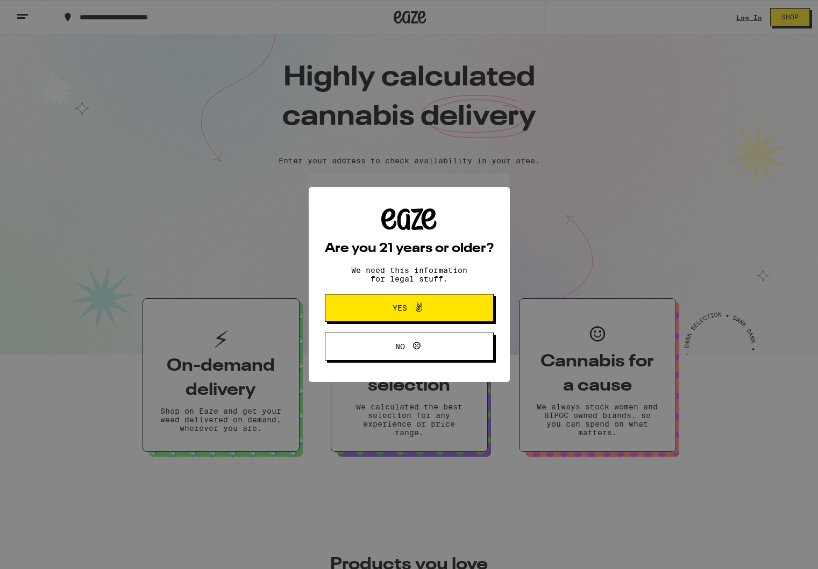
click at [741, 21] on div "Are you 21 years or older? We need this information for legal stuff. Yes No" at bounding box center [409, 284] width 818 height 569
click at [427, 308] on span "Yes" at bounding box center [409, 308] width 82 height 14
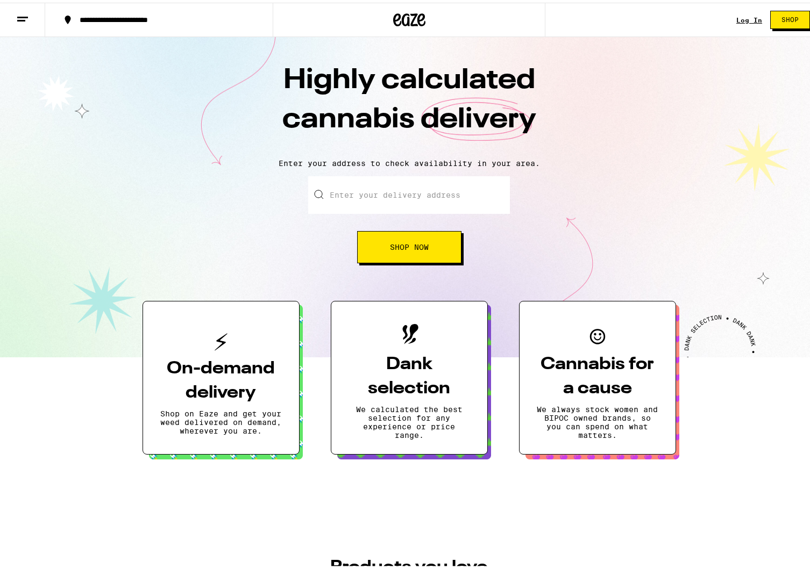
click at [736, 20] on link "Log In" at bounding box center [749, 17] width 26 height 7
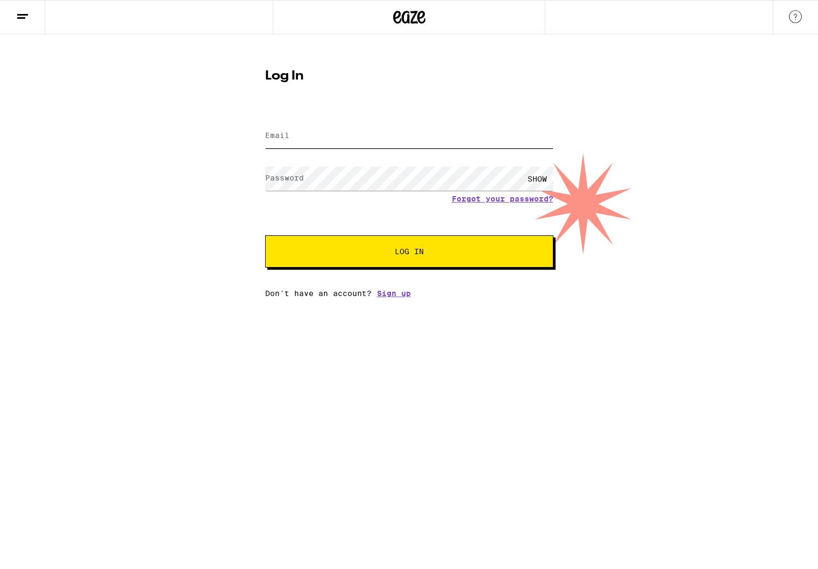
click at [330, 130] on input "Email" at bounding box center [409, 136] width 288 height 24
type input "[EMAIL_ADDRESS][DOMAIN_NAME]"
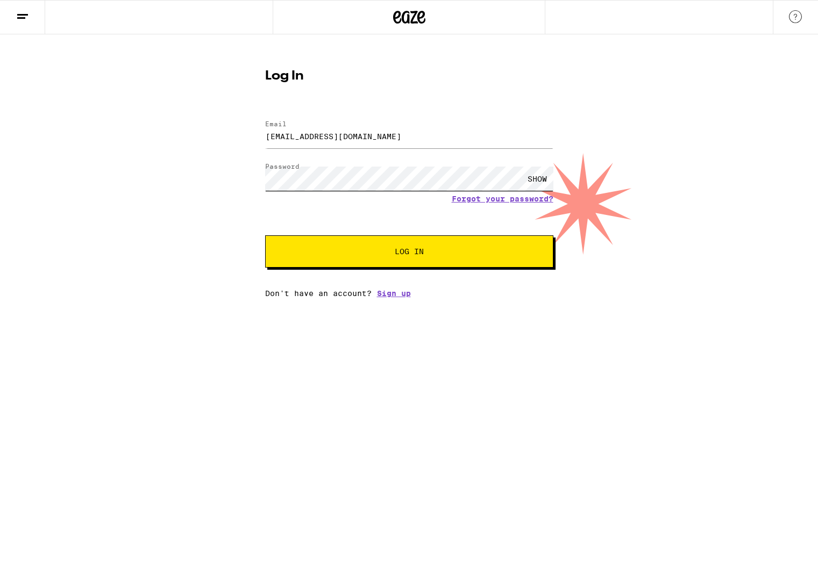
click at [265, 236] on button "Log In" at bounding box center [409, 252] width 288 height 32
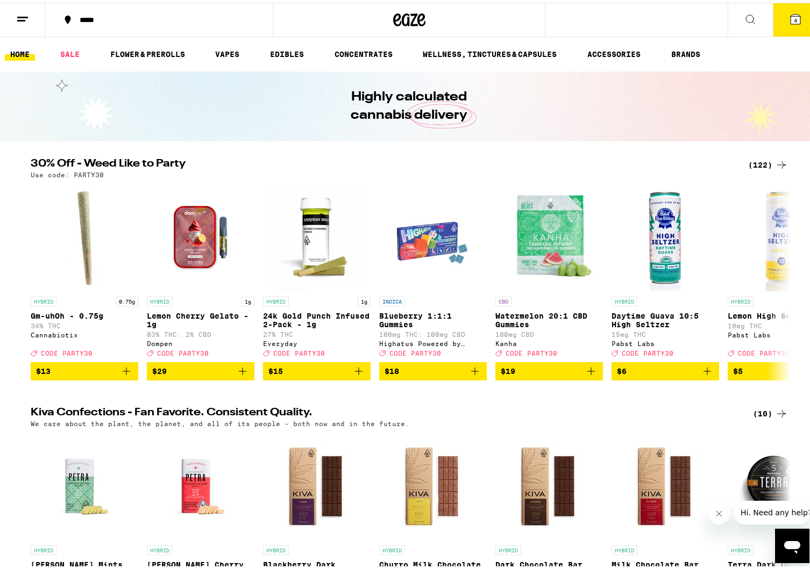
click at [790, 19] on icon at bounding box center [795, 17] width 10 height 10
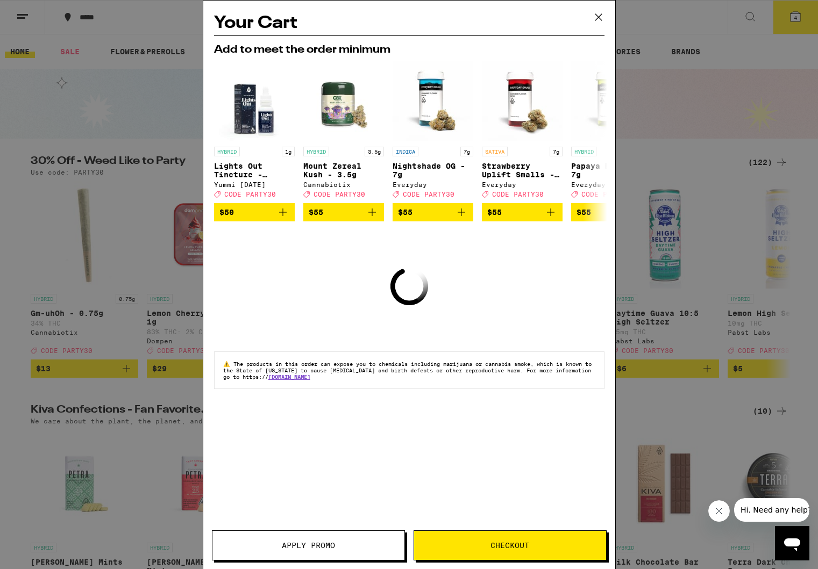
click at [597, 15] on icon at bounding box center [598, 17] width 16 height 16
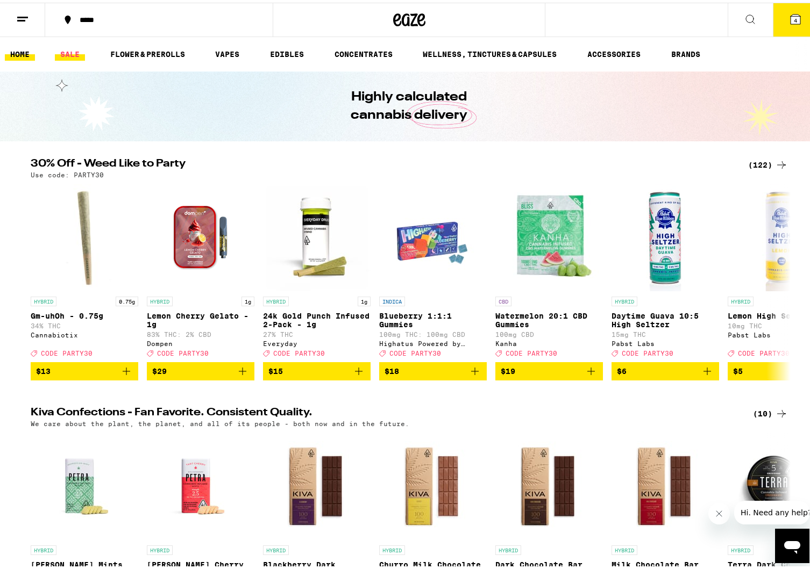
click at [66, 49] on link "SALE" at bounding box center [70, 51] width 30 height 13
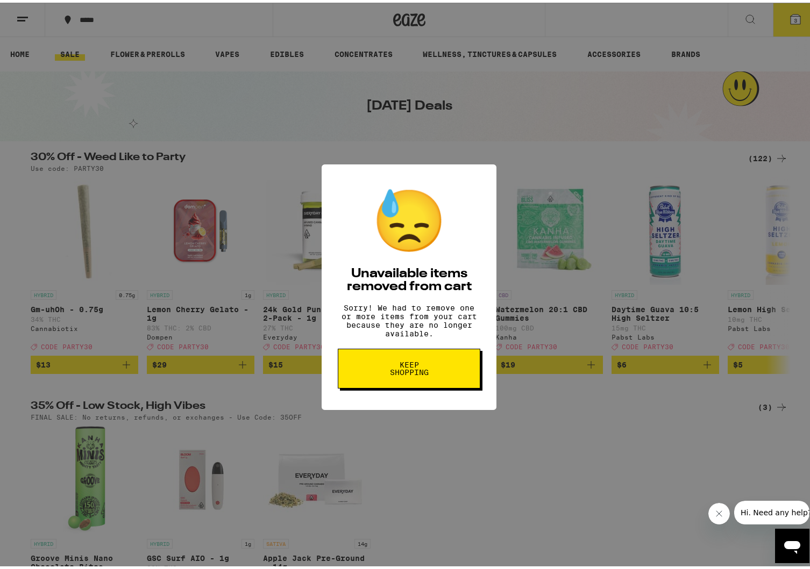
click at [426, 374] on span "Keep Shopping" at bounding box center [408, 366] width 55 height 15
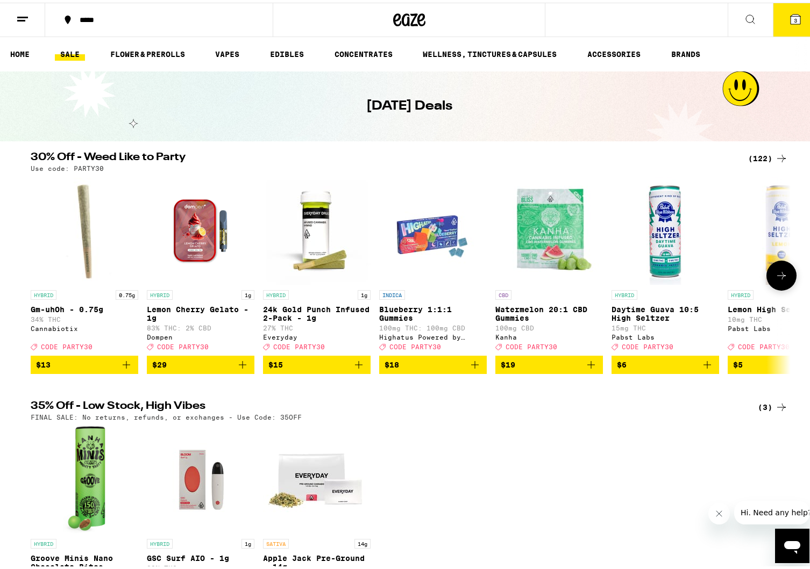
click at [187, 226] on img "Open page for Lemon Cherry Gelato - 1g from Dompen" at bounding box center [201, 229] width 108 height 108
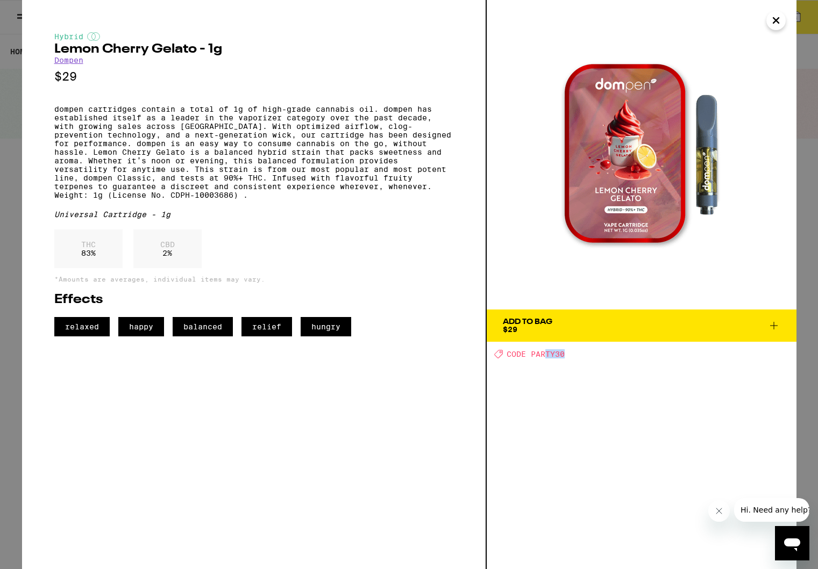
drag, startPoint x: 544, startPoint y: 354, endPoint x: 571, endPoint y: 352, distance: 27.0
click at [571, 352] on div "Deal Created with Sketch. CODE PARTY30" at bounding box center [645, 354] width 302 height 9
drag, startPoint x: 800, startPoint y: 163, endPoint x: 790, endPoint y: 72, distance: 92.4
click at [800, 163] on div "Hybrid Lemon Cherry Gelato - 1g Dompen $29 dompen cartridges contain a total of…" at bounding box center [409, 284] width 818 height 569
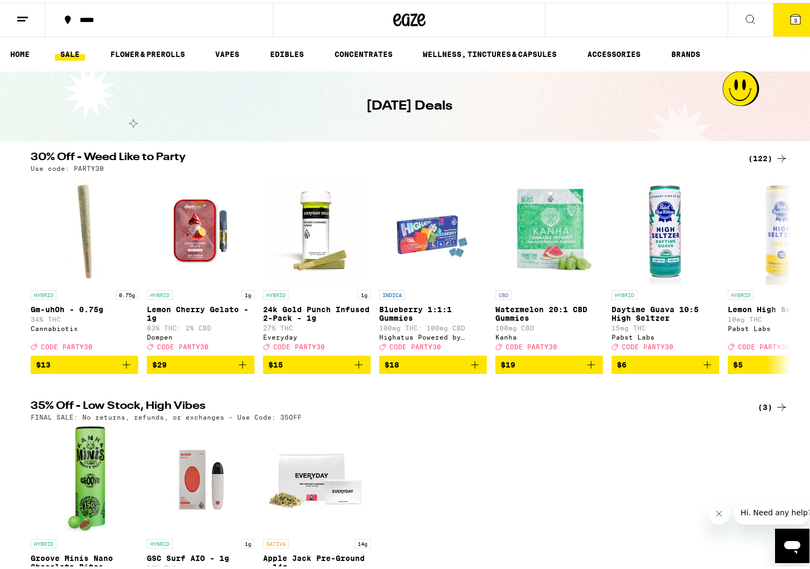
click at [777, 27] on button "3" at bounding box center [795, 17] width 45 height 33
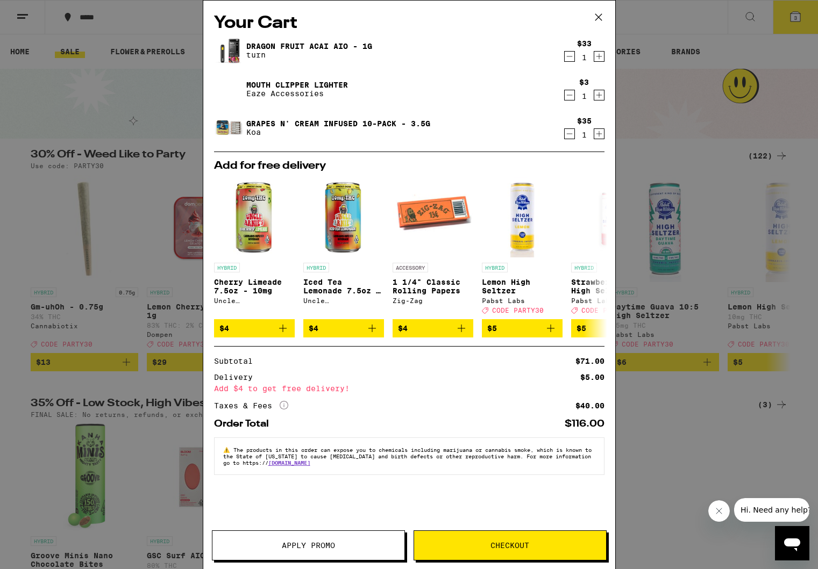
click at [669, 252] on div "Your Cart Dragon Fruit Acai AIO - 1g turn $33 1 Mouth Clipper Lighter Eaze Acce…" at bounding box center [409, 284] width 818 height 569
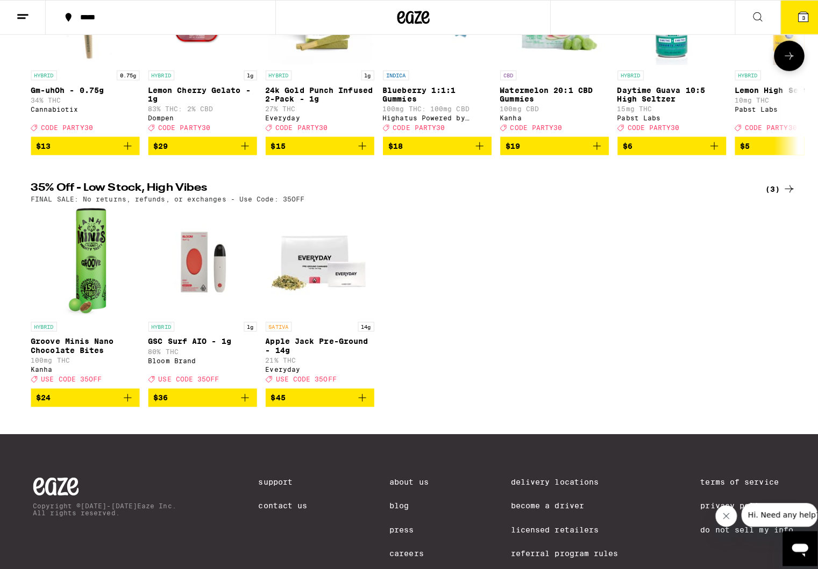
scroll to position [269, 0]
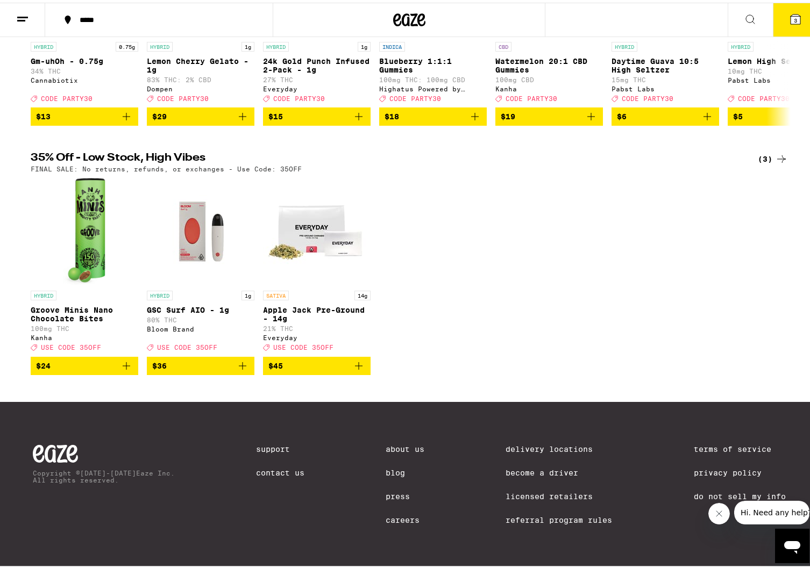
click at [109, 218] on link "HYBRID Groove Minis Nano Chocolate Bites 100mg THC Kanha Deal Created with Sket…" at bounding box center [85, 264] width 108 height 179
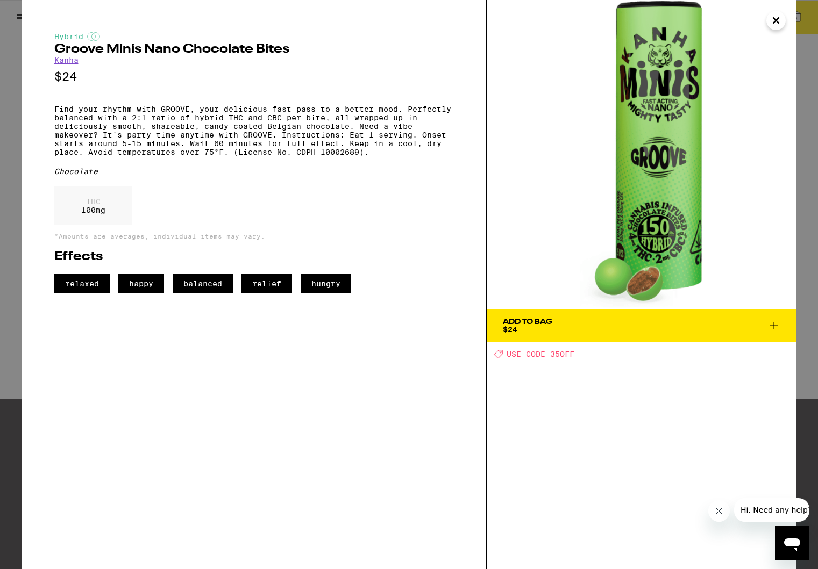
click at [208, 205] on div "THC 100 mg" at bounding box center [253, 209] width 399 height 44
drag, startPoint x: 553, startPoint y: 351, endPoint x: 575, endPoint y: 354, distance: 21.7
click at [575, 354] on div "Deal Created with Sketch. USE CODE 35OFF" at bounding box center [645, 354] width 302 height 9
click at [574, 354] on span "USE CODE 35OFF" at bounding box center [541, 354] width 68 height 9
drag, startPoint x: 477, startPoint y: 313, endPoint x: 517, endPoint y: 317, distance: 40.0
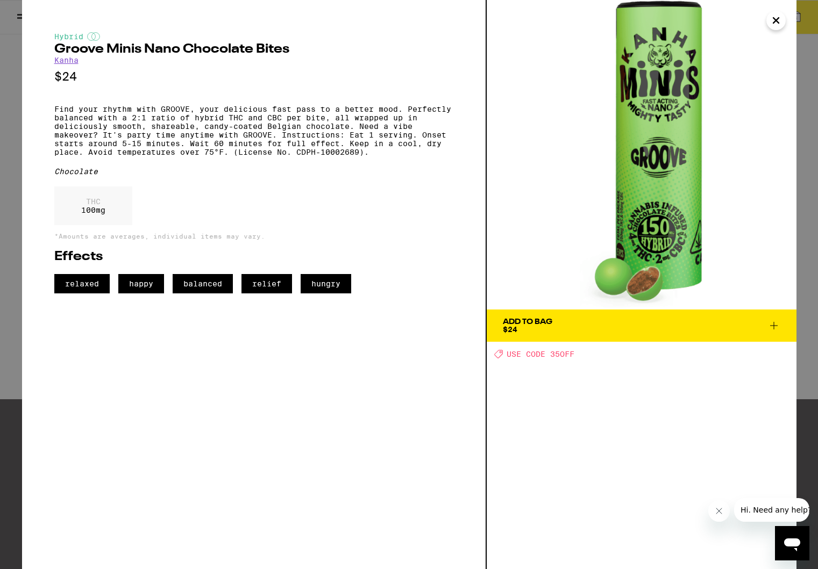
click at [478, 313] on div "Hybrid Groove Minis Nano Chocolate Bites Kanha $24 Find your rhythm with GROOVE…" at bounding box center [254, 284] width 465 height 569
click at [526, 319] on div "Add To Bag" at bounding box center [527, 322] width 49 height 8
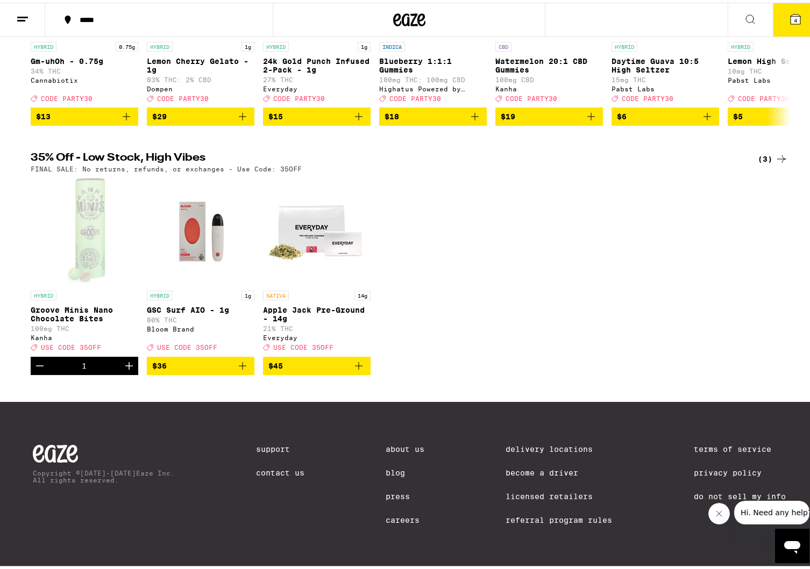
click at [794, 18] on span "4" at bounding box center [795, 18] width 3 height 6
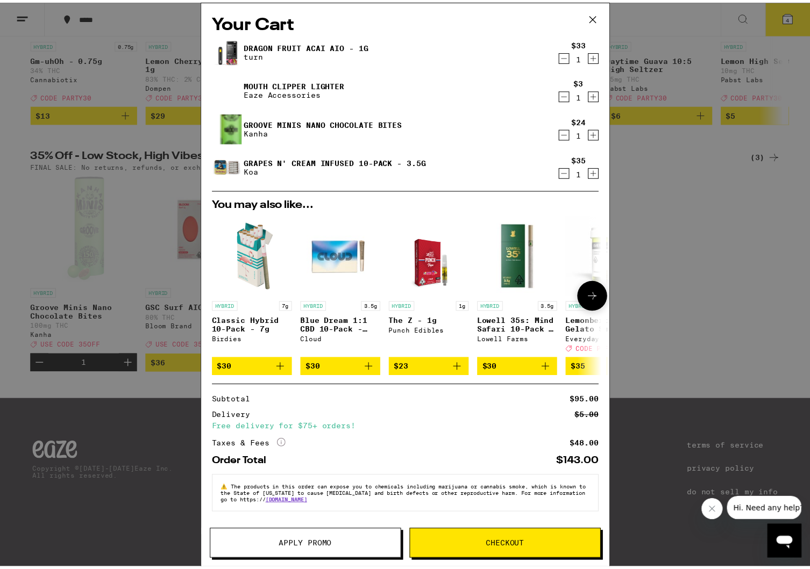
scroll to position [4, 0]
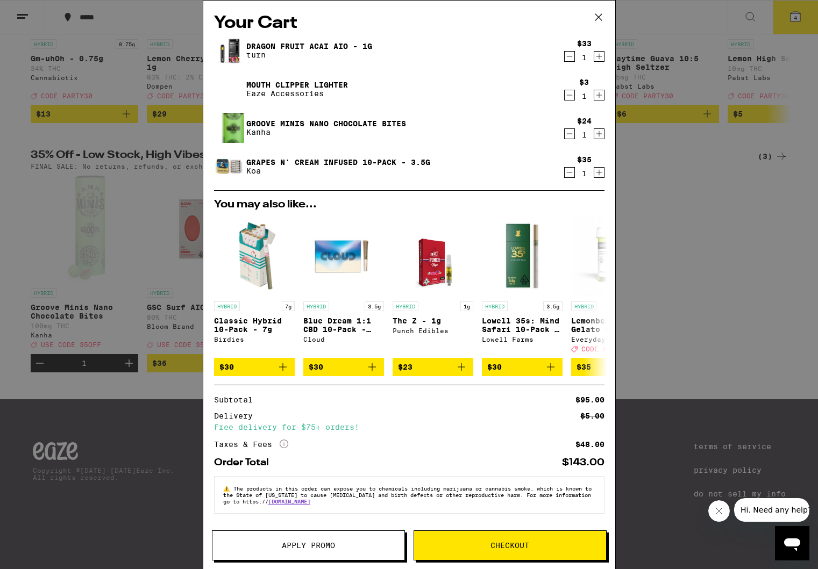
click at [335, 550] on button "Apply Promo" at bounding box center [308, 546] width 193 height 30
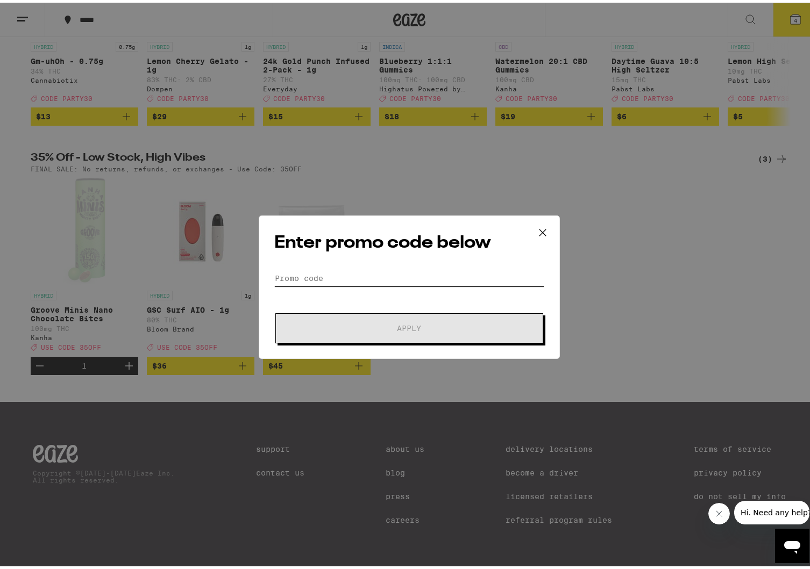
click at [324, 277] on input "Promo Code" at bounding box center [409, 276] width 270 height 16
type input "5"
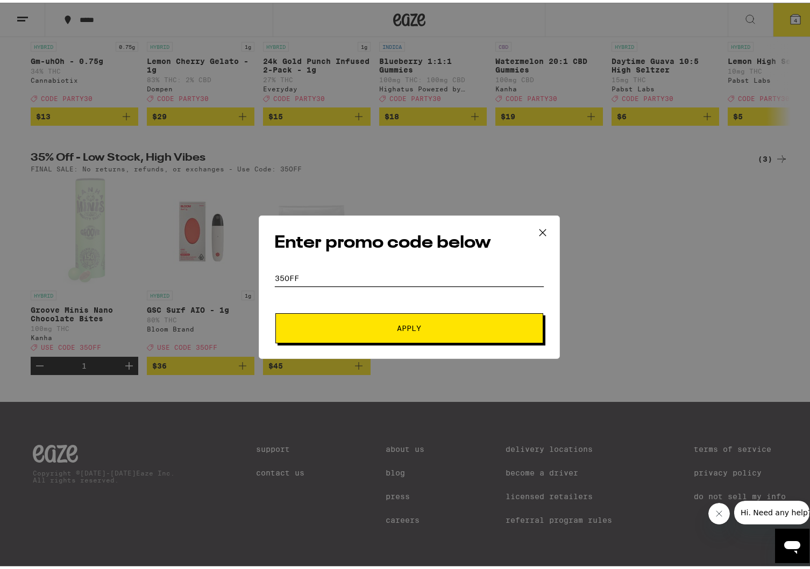
type input "35off"
click at [275, 311] on button "Apply" at bounding box center [409, 326] width 268 height 30
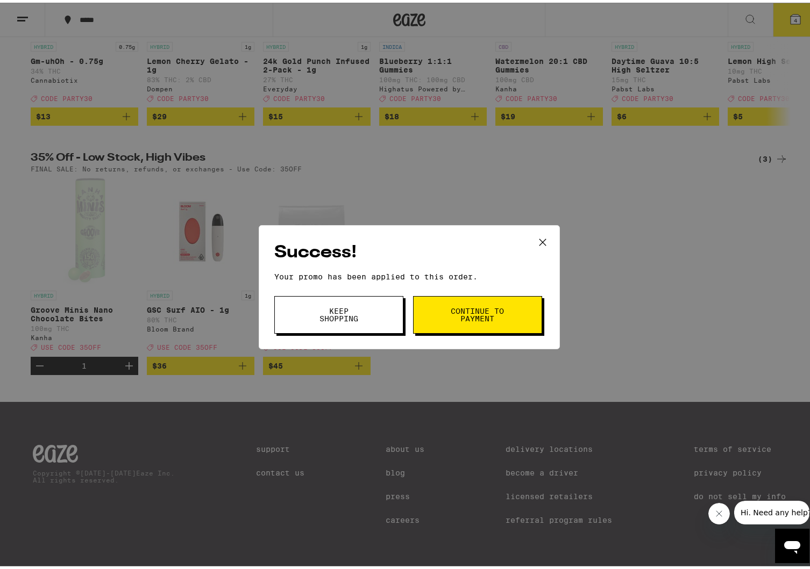
click at [319, 322] on button "Keep Shopping" at bounding box center [338, 313] width 129 height 38
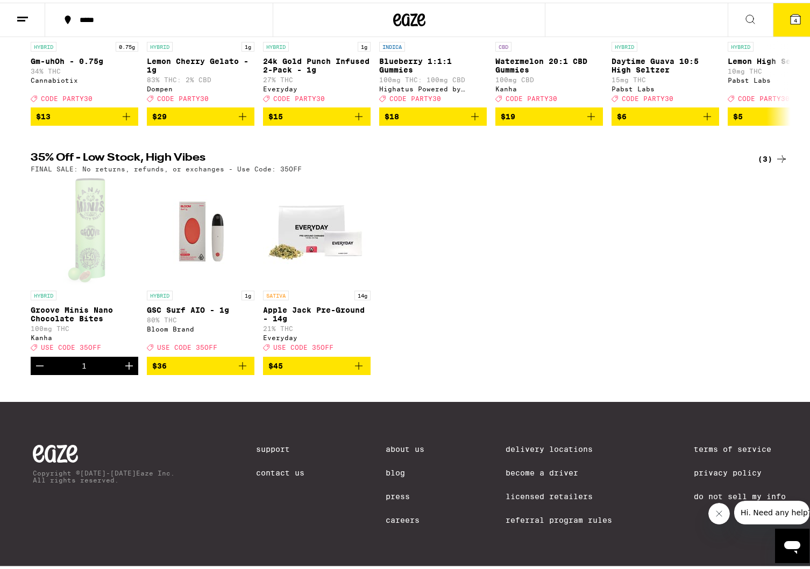
click at [790, 22] on icon at bounding box center [795, 17] width 10 height 10
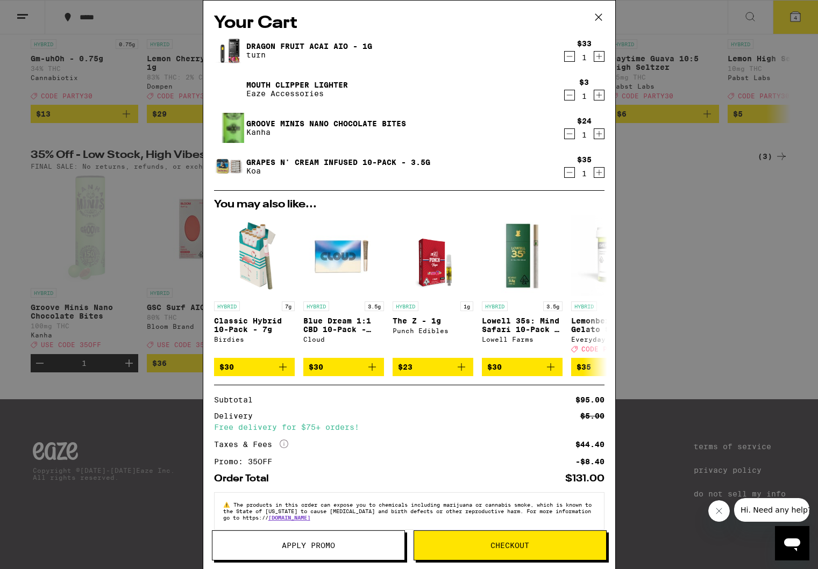
click at [600, 16] on icon at bounding box center [598, 17] width 6 height 6
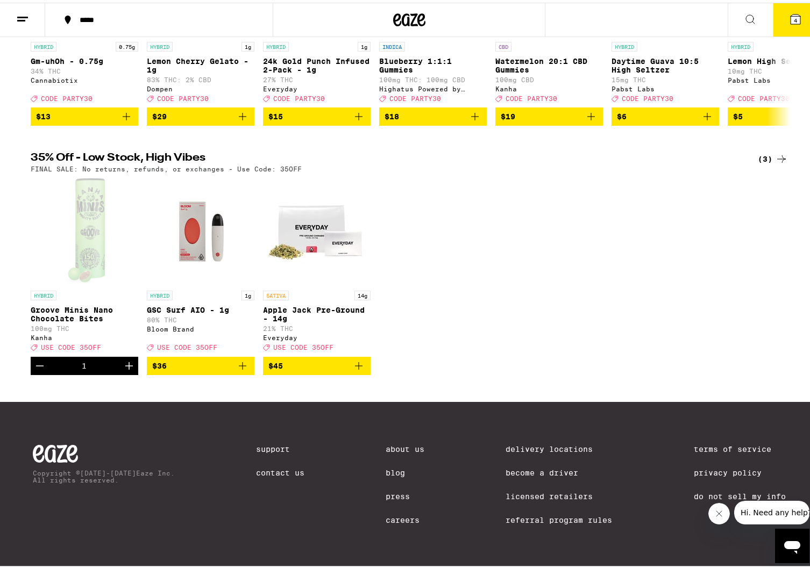
click at [796, 23] on button "4" at bounding box center [795, 17] width 45 height 33
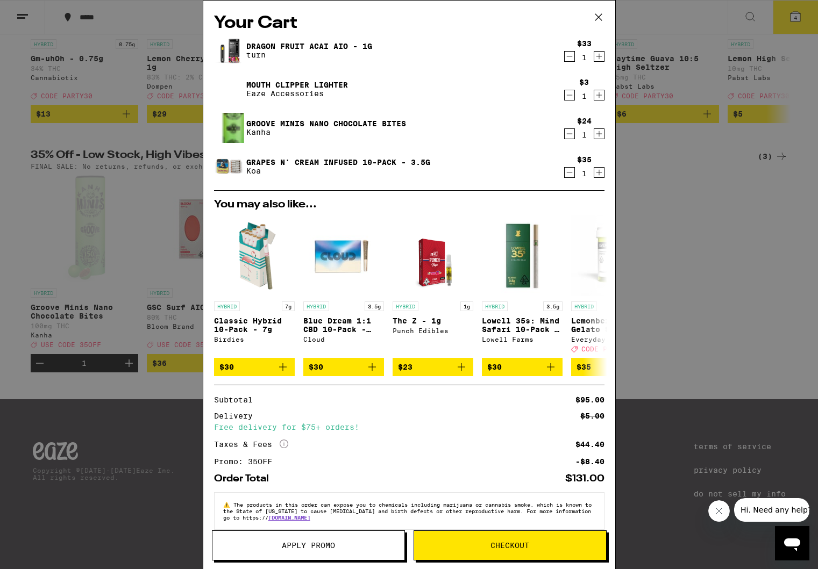
click at [598, 18] on icon at bounding box center [598, 17] width 16 height 16
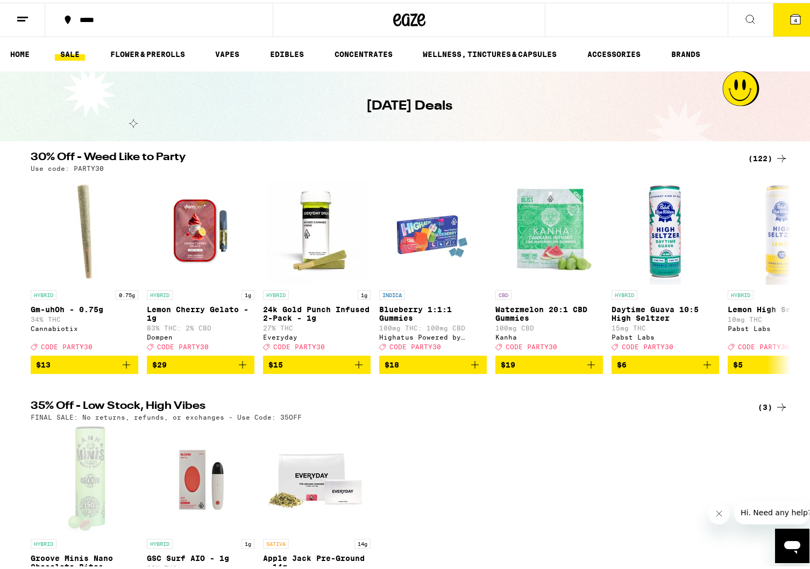
click at [464, 490] on div "HYBRID Groove Minis Nano Chocolate Bites 100mg THC Kanha Deal Created with Sket…" at bounding box center [409, 522] width 774 height 197
